Goal: Information Seeking & Learning: Check status

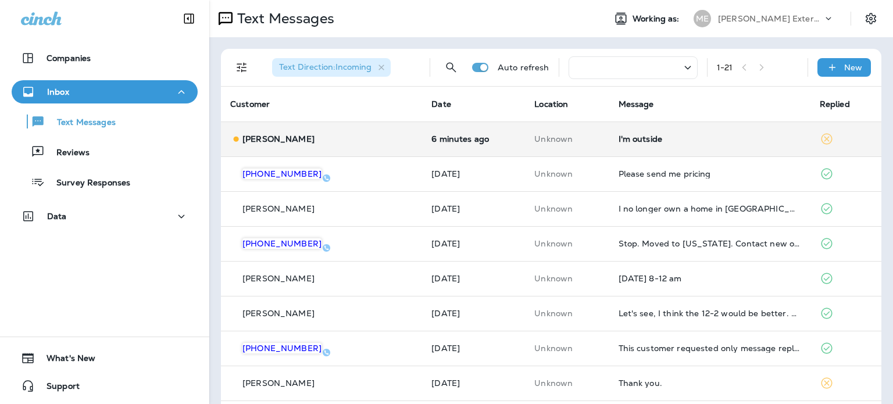
click at [716, 134] on div "I'm outside" at bounding box center [709, 138] width 182 height 9
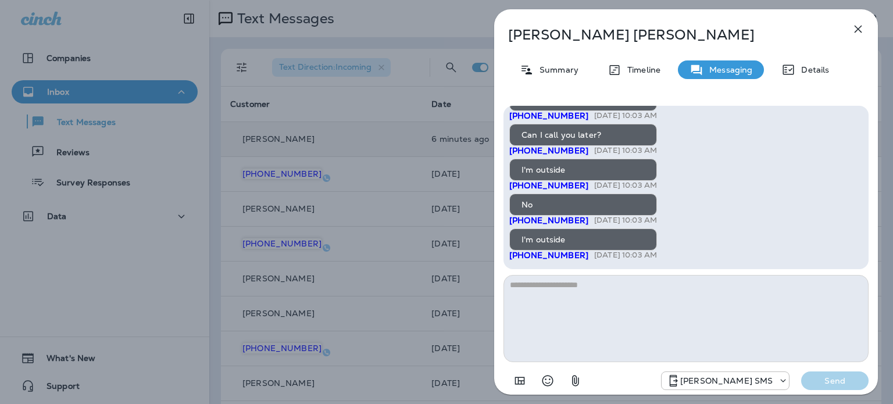
click at [853, 30] on icon "button" at bounding box center [858, 29] width 14 height 14
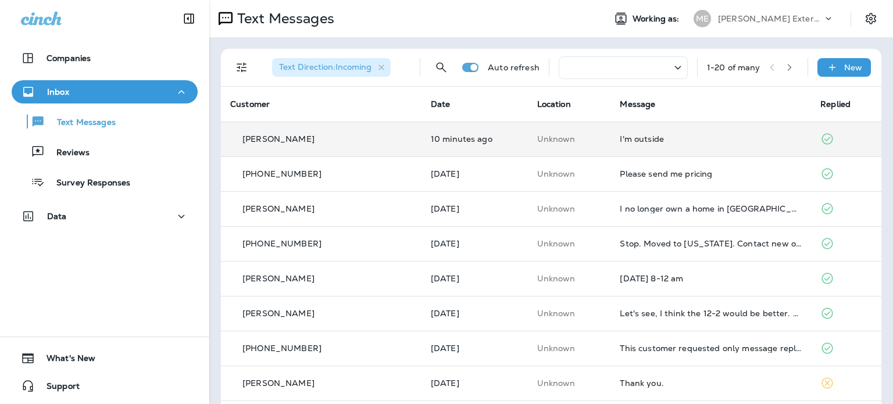
click at [713, 133] on td "I'm outside" at bounding box center [710, 138] width 200 height 35
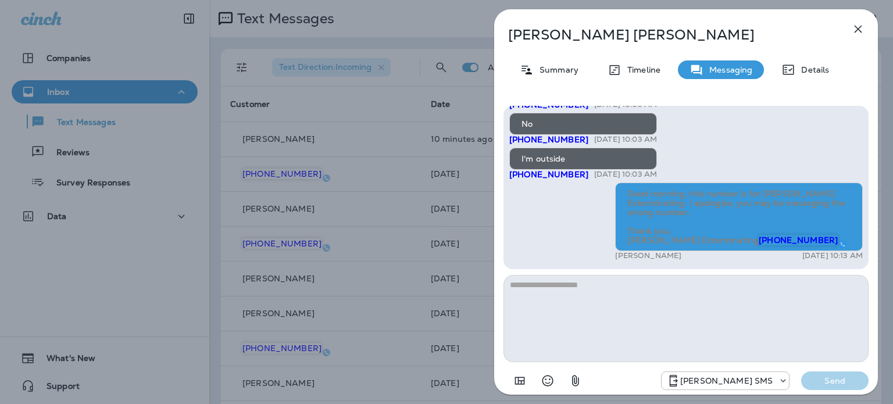
click at [859, 23] on icon "button" at bounding box center [858, 29] width 14 height 14
